Goal: Information Seeking & Learning: Learn about a topic

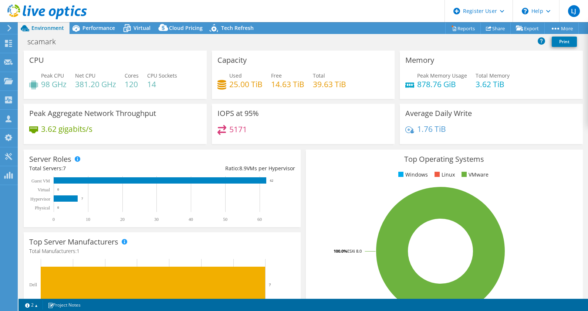
select select "USD"
click at [96, 31] on span "Performance" at bounding box center [98, 27] width 33 height 7
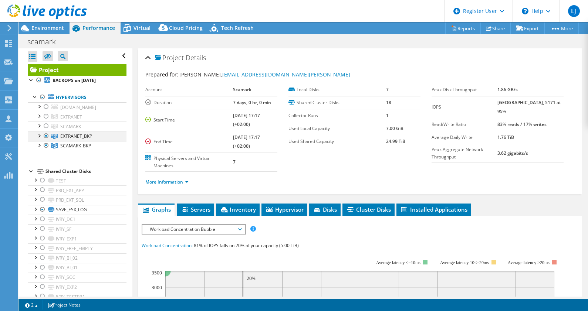
click at [46, 134] on div at bounding box center [46, 136] width 7 height 9
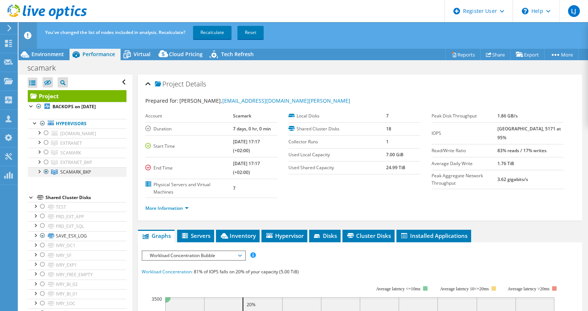
click at [47, 169] on div at bounding box center [46, 171] width 7 height 9
click at [46, 132] on div at bounding box center [46, 133] width 7 height 9
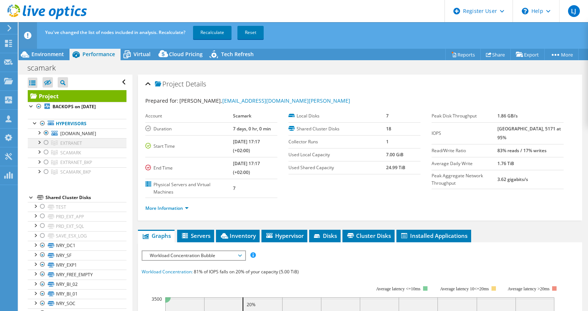
click at [47, 142] on div at bounding box center [46, 142] width 7 height 9
click at [45, 150] on div at bounding box center [46, 152] width 7 height 9
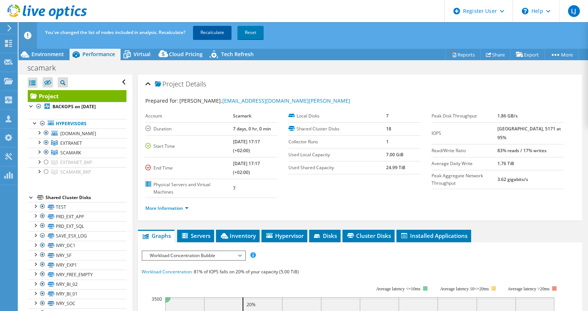
click at [208, 33] on link "Recalculate" at bounding box center [212, 32] width 38 height 13
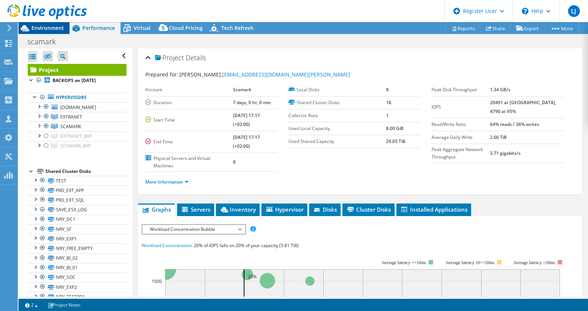
click at [51, 28] on span "Environment" at bounding box center [47, 27] width 33 height 7
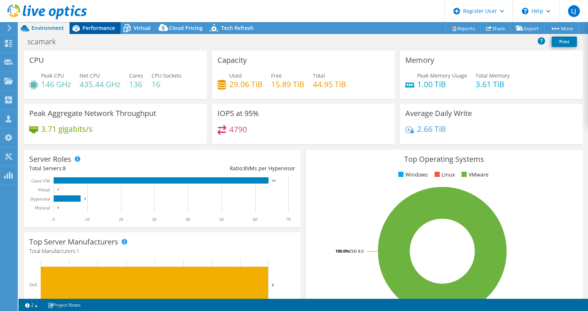
click at [101, 26] on span "Performance" at bounding box center [98, 27] width 33 height 7
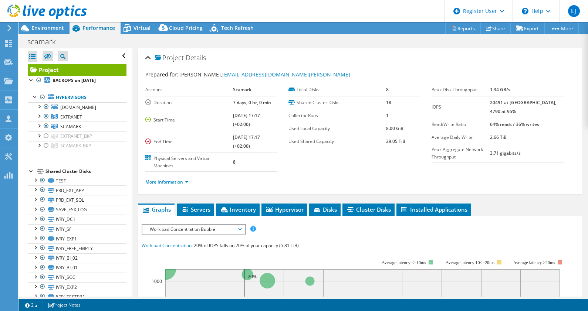
click at [48, 22] on div at bounding box center [43, 12] width 87 height 25
click at [49, 30] on span "Environment" at bounding box center [47, 27] width 33 height 7
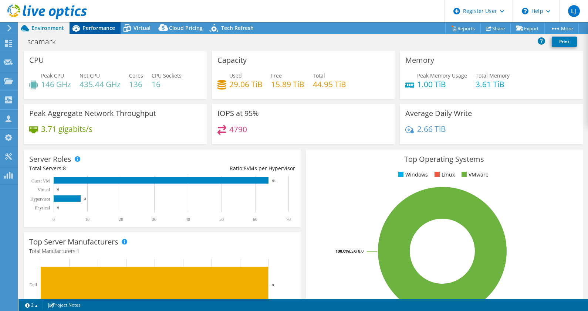
click at [101, 30] on span "Performance" at bounding box center [98, 27] width 33 height 7
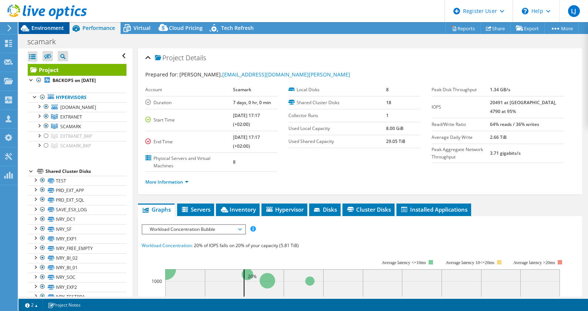
click at [50, 27] on span "Environment" at bounding box center [47, 27] width 33 height 7
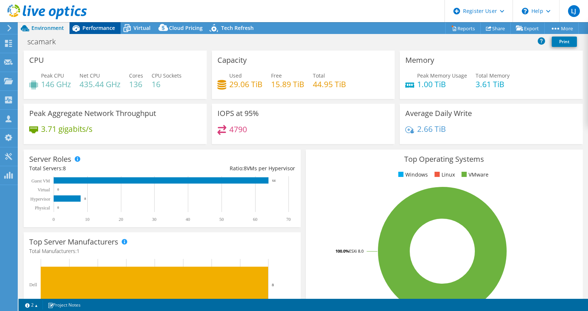
click at [98, 28] on span "Performance" at bounding box center [98, 27] width 33 height 7
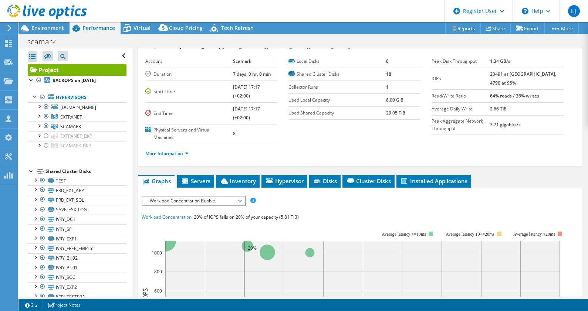
scroll to position [30, 0]
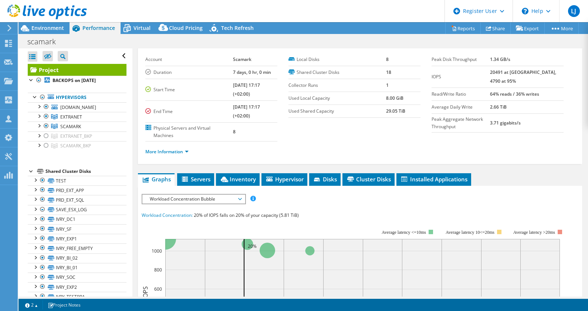
click at [189, 195] on span "Workload Concentration Bubble" at bounding box center [193, 199] width 95 height 9
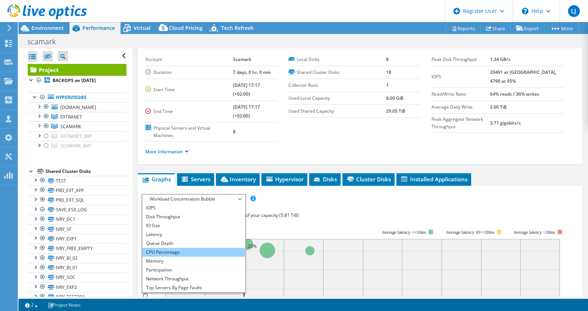
click at [178, 249] on li "CPU Percentage" at bounding box center [193, 252] width 102 height 9
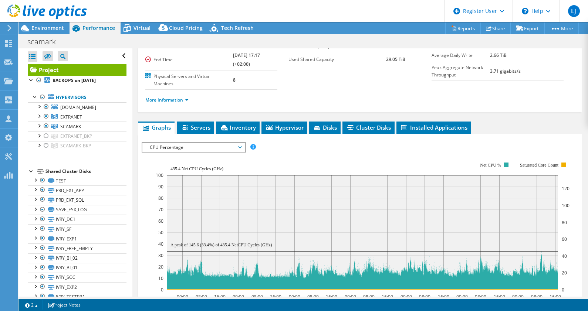
scroll to position [82, 0]
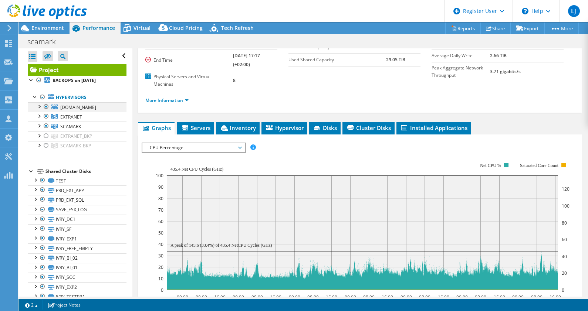
click at [46, 106] on div at bounding box center [46, 106] width 7 height 9
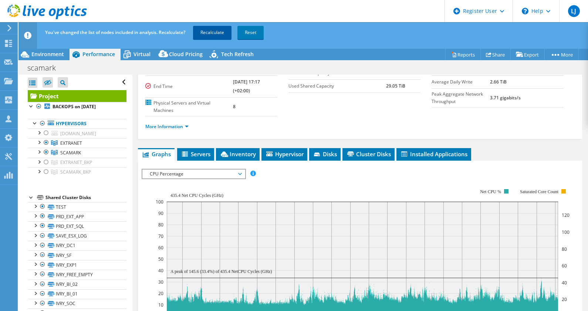
click at [213, 34] on link "Recalculate" at bounding box center [212, 32] width 38 height 13
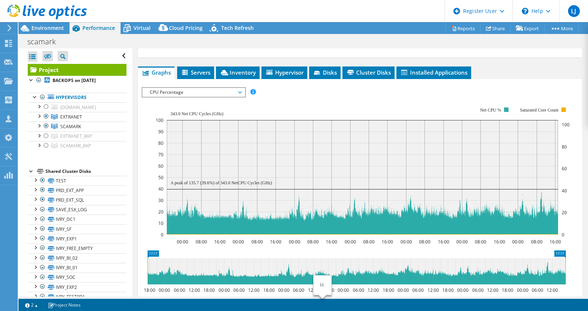
scroll to position [137, 0]
click at [50, 31] on span "Environment" at bounding box center [47, 27] width 33 height 7
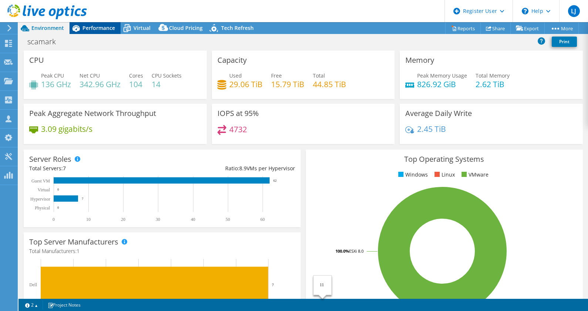
click at [101, 31] on span "Performance" at bounding box center [98, 27] width 33 height 7
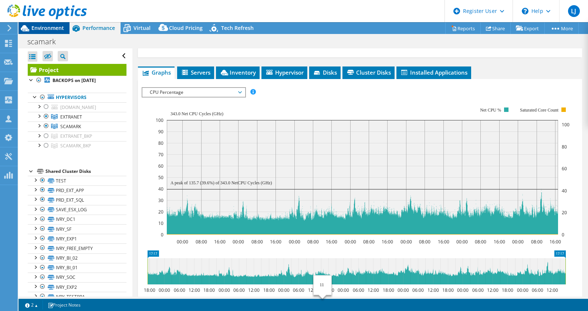
click at [54, 28] on span "Environment" at bounding box center [47, 27] width 33 height 7
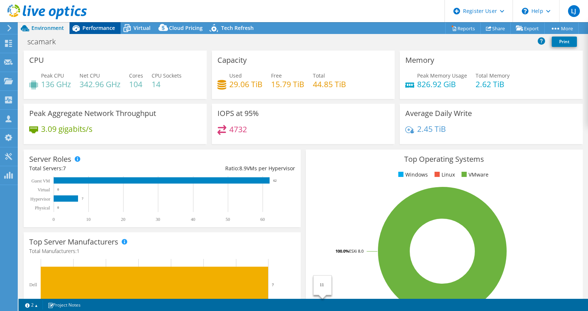
click at [103, 29] on span "Performance" at bounding box center [98, 27] width 33 height 7
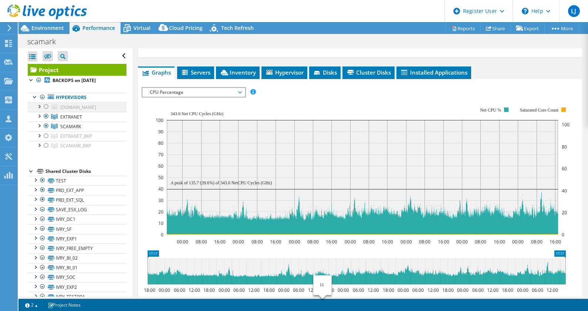
click at [48, 108] on div at bounding box center [46, 106] width 7 height 9
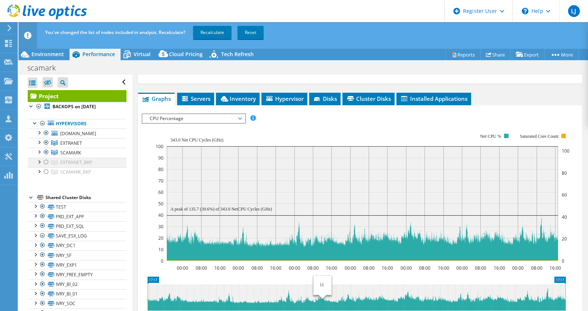
click at [47, 162] on div at bounding box center [46, 162] width 7 height 9
click at [48, 173] on div at bounding box center [46, 171] width 7 height 9
click at [217, 36] on link "Recalculate" at bounding box center [212, 32] width 38 height 13
click at [48, 163] on div at bounding box center [46, 162] width 7 height 9
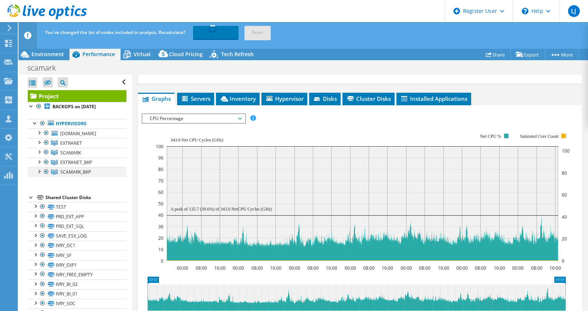
click at [49, 172] on div at bounding box center [46, 171] width 7 height 9
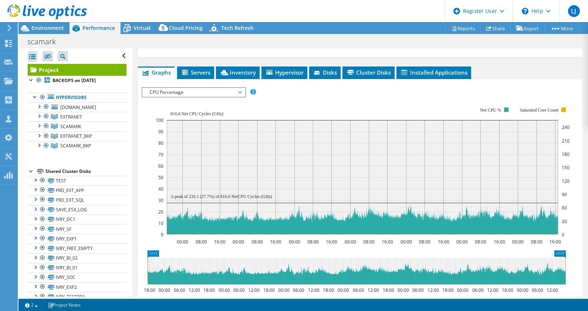
click at [45, 143] on div at bounding box center [46, 145] width 7 height 9
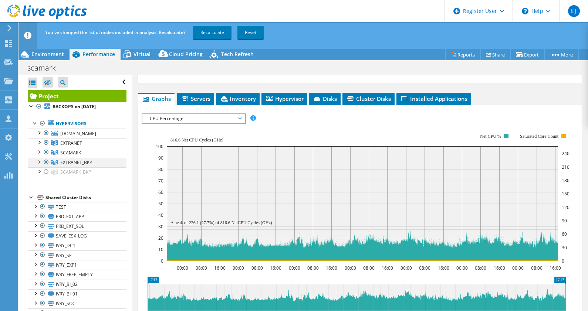
click at [45, 159] on div at bounding box center [46, 162] width 7 height 9
click at [214, 31] on link "Recalculate" at bounding box center [212, 32] width 38 height 13
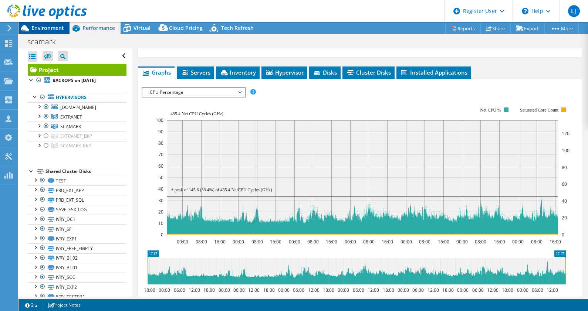
click at [51, 28] on span "Environment" at bounding box center [47, 27] width 33 height 7
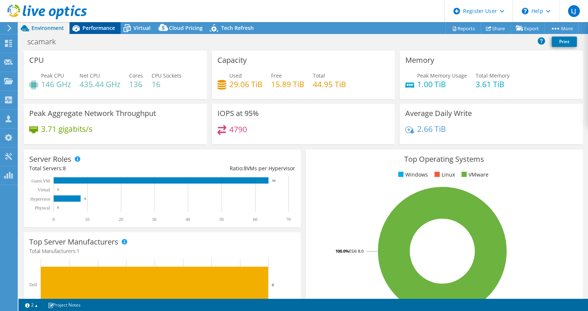
click at [95, 23] on div "Performance" at bounding box center [94, 28] width 51 height 12
